Goal: Information Seeking & Learning: Learn about a topic

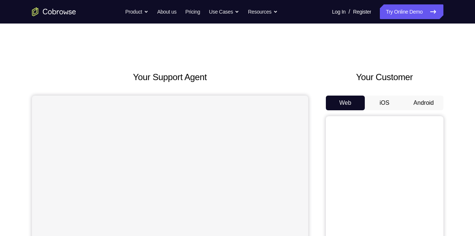
scroll to position [6, 0]
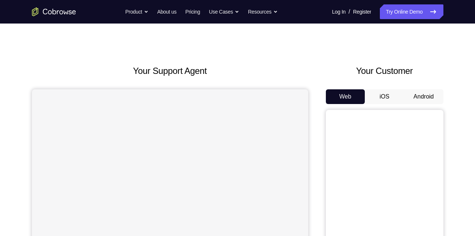
click at [425, 91] on button "Android" at bounding box center [423, 96] width 39 height 15
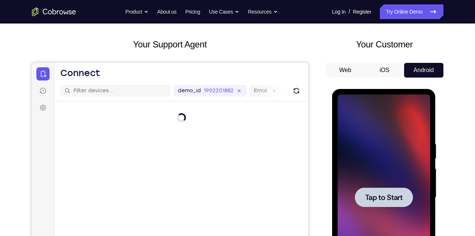
scroll to position [0, 0]
click at [401, 175] on div at bounding box center [384, 197] width 93 height 206
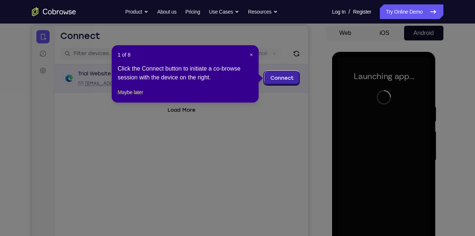
scroll to position [69, 0]
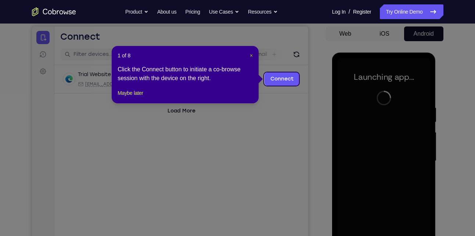
click at [251, 56] on span "×" at bounding box center [251, 56] width 3 height 6
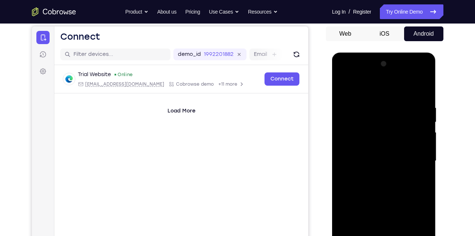
click at [316, 115] on div "Your Support Agent Your Customer Web iOS Android" at bounding box center [237, 136] width 411 height 271
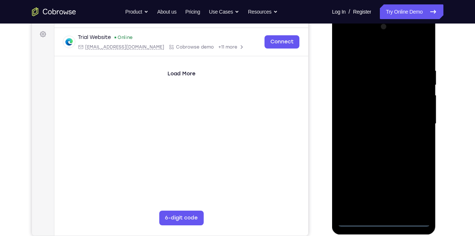
scroll to position [107, 0]
click at [377, 217] on div at bounding box center [384, 124] width 93 height 206
click at [389, 219] on div at bounding box center [384, 124] width 93 height 206
click at [418, 187] on div at bounding box center [384, 124] width 93 height 206
click at [364, 55] on div at bounding box center [384, 124] width 93 height 206
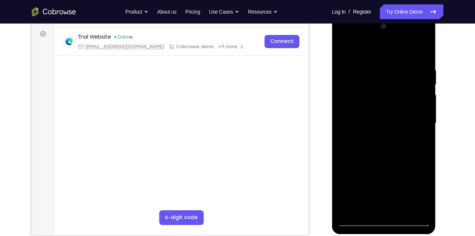
click at [352, 103] on div at bounding box center [384, 124] width 93 height 206
click at [355, 101] on div at bounding box center [384, 124] width 93 height 206
click at [374, 122] on div at bounding box center [384, 124] width 93 height 206
click at [378, 111] on div at bounding box center [384, 124] width 93 height 206
click at [352, 109] on div at bounding box center [384, 124] width 93 height 206
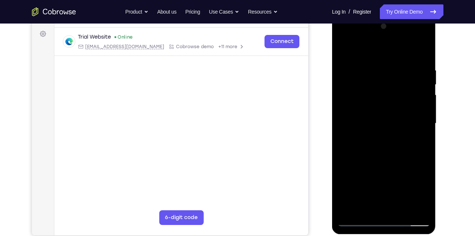
click at [358, 123] on div at bounding box center [384, 124] width 93 height 206
click at [420, 139] on div at bounding box center [384, 124] width 93 height 206
click at [351, 116] on div at bounding box center [384, 124] width 93 height 206
click at [359, 124] on div at bounding box center [384, 124] width 93 height 206
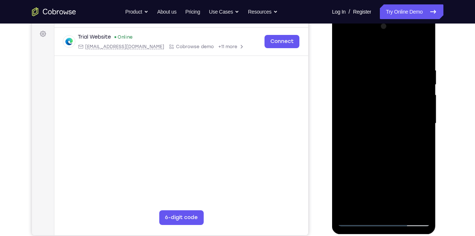
click at [370, 137] on div at bounding box center [384, 124] width 93 height 206
click at [355, 116] on div at bounding box center [384, 124] width 93 height 206
click at [395, 90] on div at bounding box center [384, 124] width 93 height 206
click at [382, 140] on div at bounding box center [384, 124] width 93 height 206
click at [382, 123] on div at bounding box center [384, 124] width 93 height 206
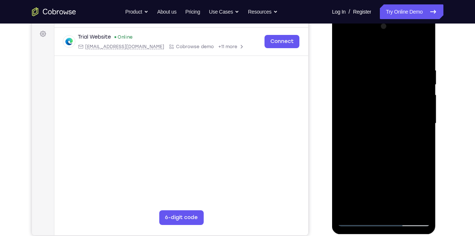
click at [350, 115] on div at bounding box center [384, 124] width 93 height 206
click at [355, 126] on div at bounding box center [384, 124] width 93 height 206
click at [381, 151] on div at bounding box center [384, 124] width 93 height 206
click at [418, 50] on div at bounding box center [384, 124] width 93 height 206
click at [394, 212] on div at bounding box center [384, 124] width 93 height 206
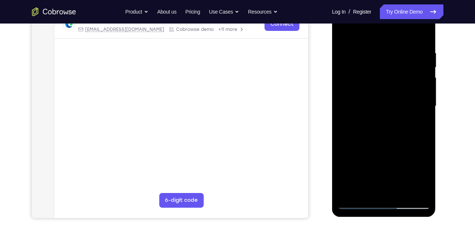
scroll to position [126, 0]
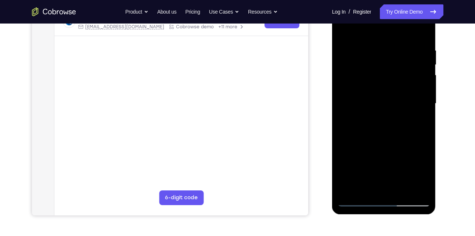
click at [407, 177] on div at bounding box center [384, 104] width 93 height 206
click at [391, 190] on div at bounding box center [384, 104] width 93 height 206
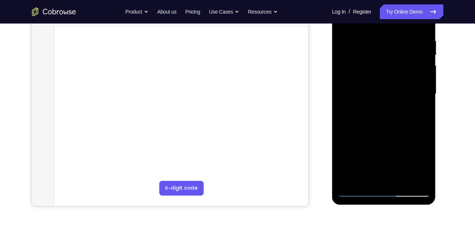
scroll to position [119, 0]
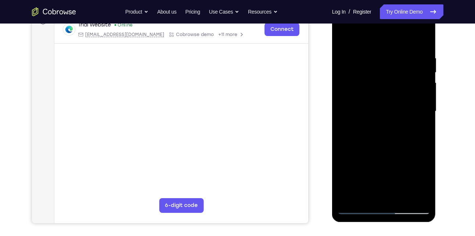
click at [413, 28] on div at bounding box center [384, 111] width 93 height 206
click at [398, 36] on div at bounding box center [384, 111] width 93 height 206
click at [380, 199] on div at bounding box center [384, 111] width 93 height 206
click at [405, 47] on div at bounding box center [384, 111] width 93 height 206
click at [361, 34] on div at bounding box center [384, 111] width 93 height 206
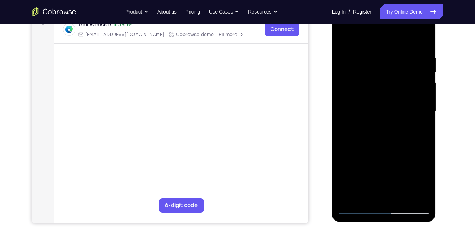
click at [412, 109] on div at bounding box center [384, 111] width 93 height 206
drag, startPoint x: 423, startPoint y: 160, endPoint x: 426, endPoint y: 77, distance: 82.3
click at [426, 77] on div at bounding box center [384, 111] width 93 height 206
drag, startPoint x: 384, startPoint y: 166, endPoint x: 392, endPoint y: 108, distance: 58.3
click at [392, 108] on div at bounding box center [384, 111] width 93 height 206
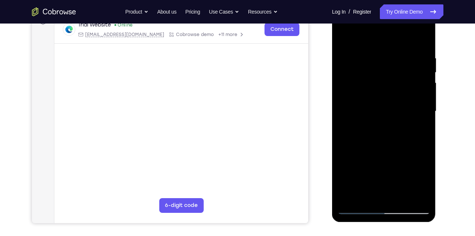
drag, startPoint x: 368, startPoint y: 142, endPoint x: 372, endPoint y: 107, distance: 35.9
click at [372, 107] on div at bounding box center [384, 111] width 93 height 206
drag, startPoint x: 358, startPoint y: 150, endPoint x: 365, endPoint y: 93, distance: 57.4
click at [365, 93] on div at bounding box center [384, 111] width 93 height 206
click at [408, 174] on div at bounding box center [384, 111] width 93 height 206
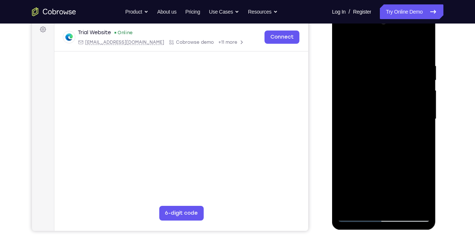
scroll to position [127, 0]
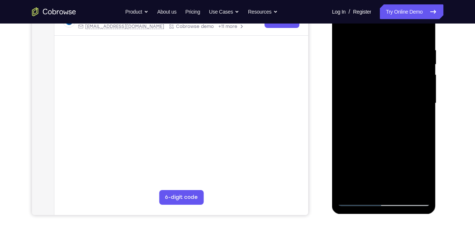
click at [356, 200] on div at bounding box center [384, 103] width 93 height 206
drag, startPoint x: 404, startPoint y: 138, endPoint x: 409, endPoint y: 67, distance: 71.5
click at [409, 67] on div at bounding box center [384, 103] width 93 height 206
drag, startPoint x: 411, startPoint y: 99, endPoint x: 402, endPoint y: 183, distance: 85.0
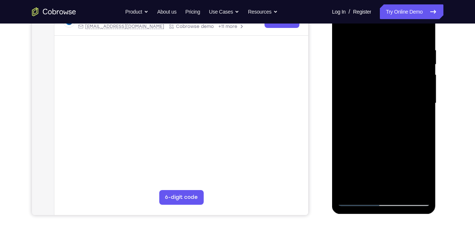
click at [402, 183] on div at bounding box center [384, 103] width 93 height 206
click at [360, 199] on div at bounding box center [384, 103] width 93 height 206
drag, startPoint x: 372, startPoint y: 103, endPoint x: 400, endPoint y: 98, distance: 27.5
click at [400, 98] on div at bounding box center [384, 103] width 93 height 206
drag, startPoint x: 375, startPoint y: 94, endPoint x: 417, endPoint y: 98, distance: 42.1
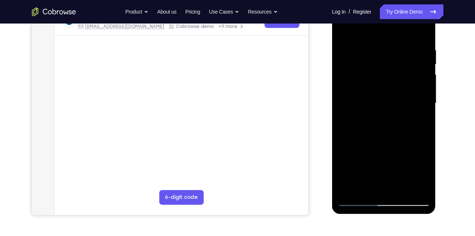
click at [417, 98] on div at bounding box center [384, 103] width 93 height 206
drag, startPoint x: 362, startPoint y: 151, endPoint x: 373, endPoint y: 71, distance: 80.8
click at [373, 71] on div at bounding box center [384, 103] width 93 height 206
drag, startPoint x: 378, startPoint y: 157, endPoint x: 382, endPoint y: 74, distance: 82.7
click at [382, 74] on div at bounding box center [384, 103] width 93 height 206
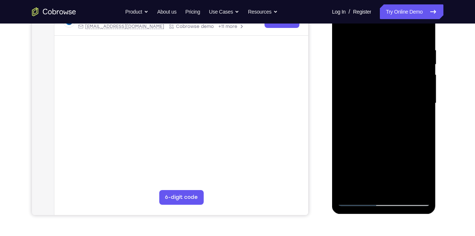
drag, startPoint x: 382, startPoint y: 154, endPoint x: 382, endPoint y: 60, distance: 93.3
click at [382, 60] on div at bounding box center [384, 103] width 93 height 206
drag, startPoint x: 388, startPoint y: 97, endPoint x: 389, endPoint y: 148, distance: 50.3
click at [389, 148] on div at bounding box center [384, 103] width 93 height 206
drag, startPoint x: 400, startPoint y: 151, endPoint x: 405, endPoint y: 68, distance: 82.8
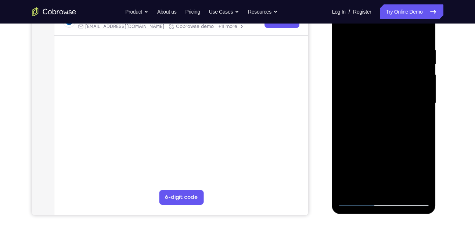
click at [405, 68] on div at bounding box center [384, 103] width 93 height 206
drag, startPoint x: 372, startPoint y: 163, endPoint x: 394, endPoint y: 74, distance: 92.0
click at [394, 74] on div at bounding box center [384, 103] width 93 height 206
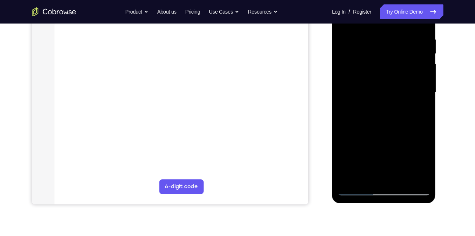
scroll to position [140, 0]
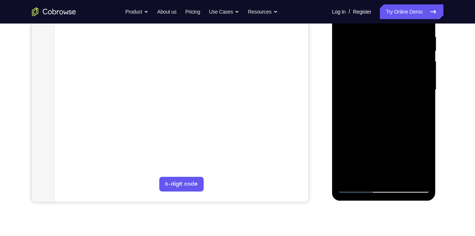
drag, startPoint x: 416, startPoint y: 112, endPoint x: 414, endPoint y: 157, distance: 44.9
click at [414, 157] on div at bounding box center [384, 90] width 93 height 206
drag, startPoint x: 414, startPoint y: 132, endPoint x: 412, endPoint y: 61, distance: 71.3
click at [412, 61] on div at bounding box center [384, 90] width 93 height 206
drag, startPoint x: 413, startPoint y: 135, endPoint x: 406, endPoint y: 57, distance: 78.6
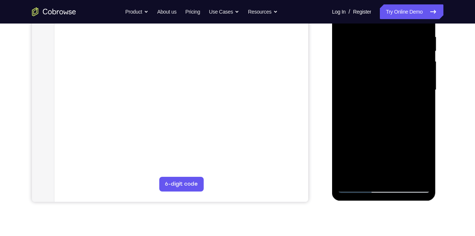
click at [406, 57] on div at bounding box center [384, 90] width 93 height 206
drag, startPoint x: 392, startPoint y: 141, endPoint x: 391, endPoint y: 79, distance: 62.8
click at [391, 79] on div at bounding box center [384, 90] width 93 height 206
drag, startPoint x: 386, startPoint y: 160, endPoint x: 393, endPoint y: 50, distance: 110.0
click at [393, 50] on div at bounding box center [384, 90] width 93 height 206
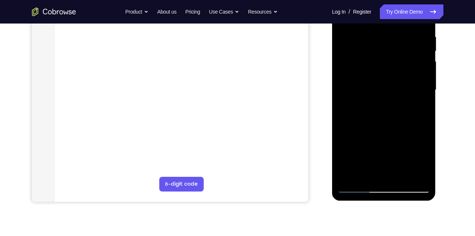
drag, startPoint x: 388, startPoint y: 127, endPoint x: 383, endPoint y: 164, distance: 37.8
click at [383, 164] on div at bounding box center [384, 90] width 93 height 206
drag, startPoint x: 392, startPoint y: 142, endPoint x: 405, endPoint y: 64, distance: 79.7
click at [405, 64] on div at bounding box center [384, 90] width 93 height 206
drag, startPoint x: 390, startPoint y: 139, endPoint x: 403, endPoint y: 54, distance: 86.2
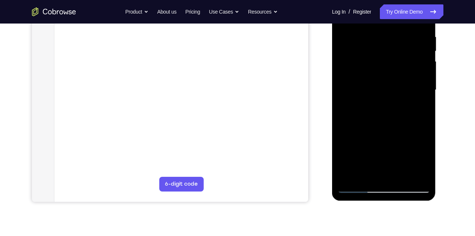
click at [403, 54] on div at bounding box center [384, 90] width 93 height 206
drag, startPoint x: 387, startPoint y: 140, endPoint x: 384, endPoint y: 54, distance: 85.6
click at [384, 54] on div at bounding box center [384, 90] width 93 height 206
drag, startPoint x: 385, startPoint y: 132, endPoint x: 387, endPoint y: 55, distance: 77.2
click at [387, 55] on div at bounding box center [384, 90] width 93 height 206
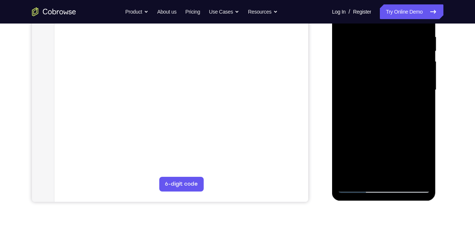
drag, startPoint x: 387, startPoint y: 133, endPoint x: 404, endPoint y: 46, distance: 89.4
click at [404, 46] on div at bounding box center [384, 90] width 93 height 206
drag, startPoint x: 390, startPoint y: 141, endPoint x: 385, endPoint y: 173, distance: 32.3
click at [385, 173] on div at bounding box center [384, 90] width 93 height 206
drag, startPoint x: 391, startPoint y: 158, endPoint x: 399, endPoint y: 51, distance: 107.1
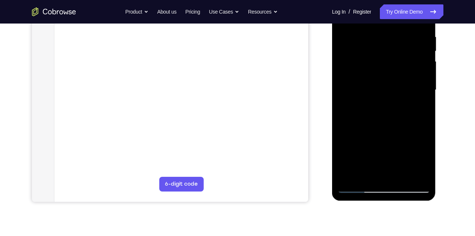
click at [399, 51] on div at bounding box center [384, 90] width 93 height 206
drag, startPoint x: 397, startPoint y: 136, endPoint x: 397, endPoint y: 61, distance: 74.6
click at [397, 61] on div at bounding box center [384, 90] width 93 height 206
drag, startPoint x: 383, startPoint y: 140, endPoint x: 395, endPoint y: 63, distance: 78.1
click at [395, 63] on div at bounding box center [384, 90] width 93 height 206
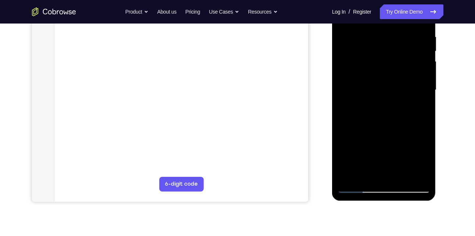
drag, startPoint x: 386, startPoint y: 153, endPoint x: 388, endPoint y: 130, distance: 23.2
click at [388, 130] on div at bounding box center [384, 90] width 93 height 206
drag, startPoint x: 388, startPoint y: 149, endPoint x: 401, endPoint y: 66, distance: 84.1
click at [401, 66] on div at bounding box center [384, 90] width 93 height 206
drag, startPoint x: 391, startPoint y: 140, endPoint x: 394, endPoint y: 62, distance: 77.2
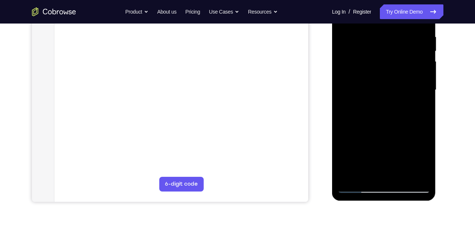
click at [394, 62] on div at bounding box center [384, 90] width 93 height 206
drag, startPoint x: 388, startPoint y: 153, endPoint x: 400, endPoint y: 62, distance: 91.6
click at [400, 62] on div at bounding box center [384, 90] width 93 height 206
drag, startPoint x: 394, startPoint y: 147, endPoint x: 399, endPoint y: 70, distance: 77.3
click at [399, 70] on div at bounding box center [384, 90] width 93 height 206
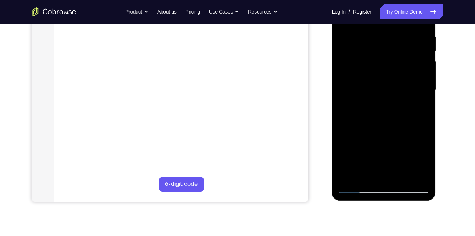
drag, startPoint x: 386, startPoint y: 154, endPoint x: 387, endPoint y: 73, distance: 81.5
click at [387, 73] on div at bounding box center [384, 90] width 93 height 206
drag, startPoint x: 378, startPoint y: 146, endPoint x: 378, endPoint y: 54, distance: 91.4
click at [378, 54] on div at bounding box center [384, 90] width 93 height 206
drag, startPoint x: 376, startPoint y: 129, endPoint x: 379, endPoint y: 56, distance: 72.8
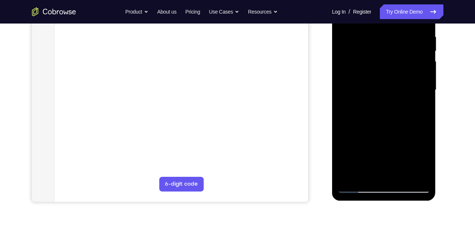
click at [379, 56] on div at bounding box center [384, 90] width 93 height 206
drag, startPoint x: 384, startPoint y: 156, endPoint x: 395, endPoint y: 60, distance: 96.1
click at [395, 60] on div at bounding box center [384, 90] width 93 height 206
drag, startPoint x: 389, startPoint y: 133, endPoint x: 389, endPoint y: 44, distance: 88.5
click at [389, 44] on div at bounding box center [384, 90] width 93 height 206
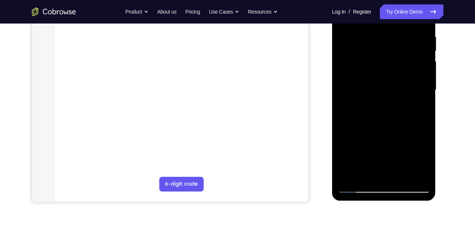
drag, startPoint x: 388, startPoint y: 132, endPoint x: 381, endPoint y: 61, distance: 71.6
click at [381, 61] on div at bounding box center [384, 90] width 93 height 206
drag, startPoint x: 388, startPoint y: 121, endPoint x: 387, endPoint y: 52, distance: 69.1
click at [387, 52] on div at bounding box center [384, 90] width 93 height 206
drag, startPoint x: 386, startPoint y: 133, endPoint x: 405, endPoint y: 39, distance: 95.8
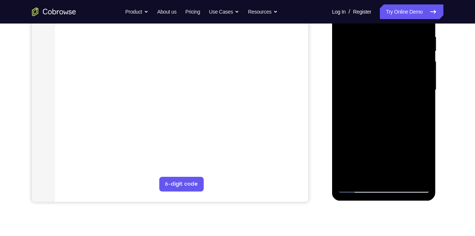
click at [405, 39] on div at bounding box center [384, 90] width 93 height 206
drag, startPoint x: 385, startPoint y: 132, endPoint x: 395, endPoint y: 91, distance: 41.6
click at [395, 91] on div at bounding box center [384, 90] width 93 height 206
drag, startPoint x: 385, startPoint y: 150, endPoint x: 396, endPoint y: 63, distance: 88.1
click at [396, 63] on div at bounding box center [384, 90] width 93 height 206
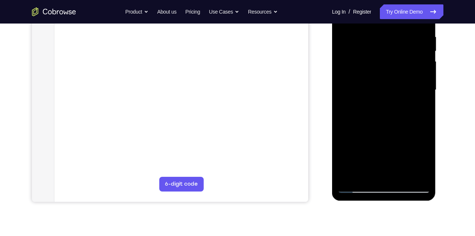
drag, startPoint x: 381, startPoint y: 137, endPoint x: 381, endPoint y: 95, distance: 41.5
click at [381, 95] on div at bounding box center [384, 90] width 93 height 206
drag, startPoint x: 380, startPoint y: 156, endPoint x: 385, endPoint y: 98, distance: 58.7
click at [385, 98] on div at bounding box center [384, 90] width 93 height 206
drag, startPoint x: 386, startPoint y: 145, endPoint x: 386, endPoint y: 128, distance: 16.9
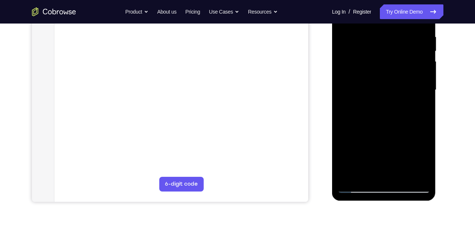
click at [386, 128] on div at bounding box center [384, 90] width 93 height 206
drag, startPoint x: 391, startPoint y: 97, endPoint x: 377, endPoint y: 213, distance: 116.3
click at [377, 202] on html "Online web based iOS Simulators and Android Emulators. Run iPhone, iPad, Mobile…" at bounding box center [384, 92] width 105 height 220
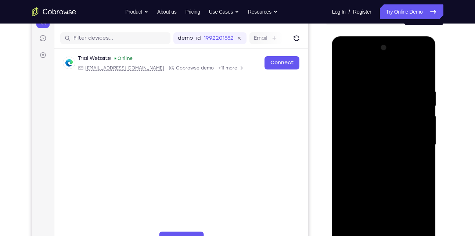
scroll to position [101, 0]
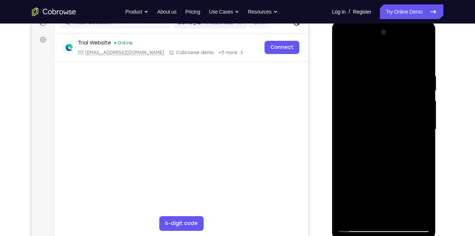
click at [344, 45] on div at bounding box center [384, 129] width 93 height 206
click at [356, 104] on div at bounding box center [384, 129] width 93 height 206
click at [385, 219] on div at bounding box center [384, 129] width 93 height 206
drag, startPoint x: 375, startPoint y: 120, endPoint x: 425, endPoint y: 116, distance: 49.7
click at [425, 116] on div at bounding box center [384, 129] width 93 height 206
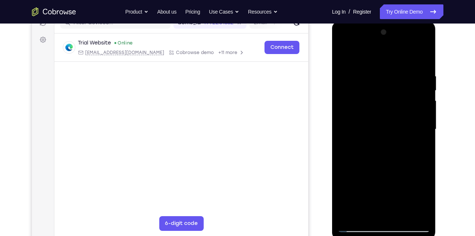
drag, startPoint x: 363, startPoint y: 114, endPoint x: 418, endPoint y: 122, distance: 55.2
click at [418, 122] on div at bounding box center [384, 129] width 93 height 206
drag, startPoint x: 358, startPoint y: 112, endPoint x: 405, endPoint y: 119, distance: 47.8
click at [405, 119] on div at bounding box center [384, 129] width 93 height 206
click at [344, 45] on div at bounding box center [384, 129] width 93 height 206
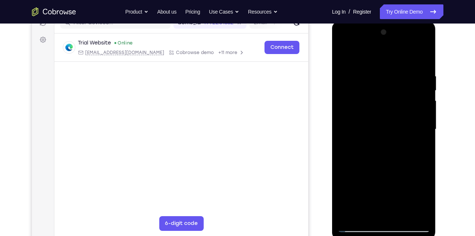
click at [418, 123] on div at bounding box center [384, 129] width 93 height 206
click at [379, 141] on div at bounding box center [384, 129] width 93 height 206
click at [399, 94] on div at bounding box center [384, 129] width 93 height 206
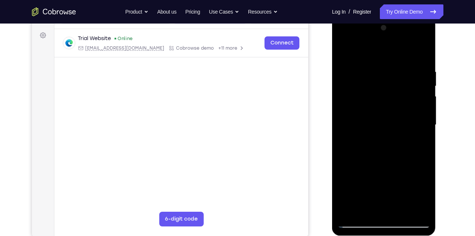
scroll to position [105, 0]
click at [390, 67] on div at bounding box center [384, 125] width 93 height 206
click at [415, 37] on div at bounding box center [384, 125] width 93 height 206
click at [359, 53] on div at bounding box center [384, 125] width 93 height 206
click at [414, 37] on div at bounding box center [384, 125] width 93 height 206
